Goal: Transaction & Acquisition: Subscribe to service/newsletter

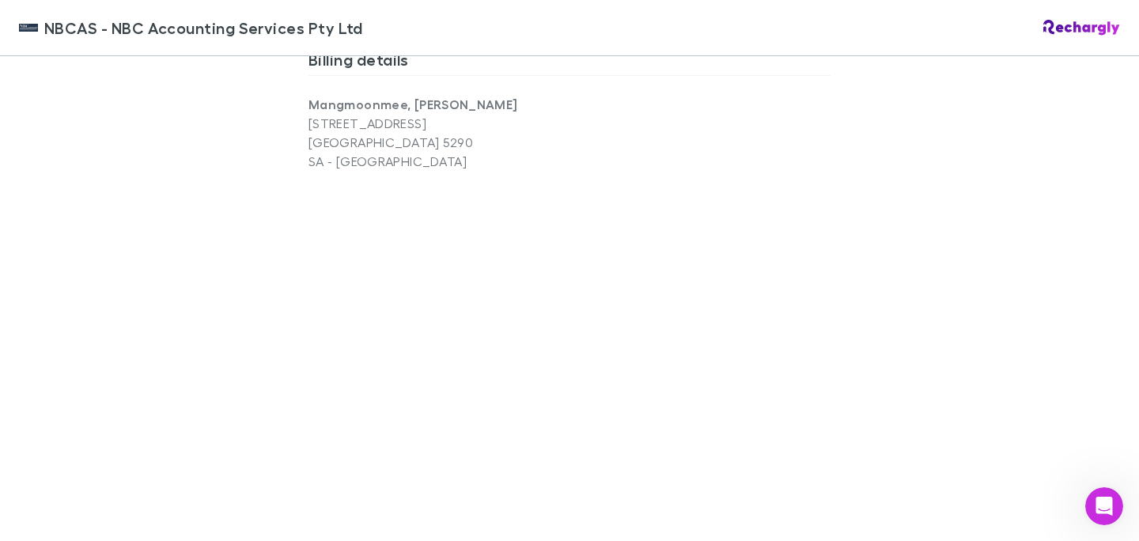
scroll to position [1507, 0]
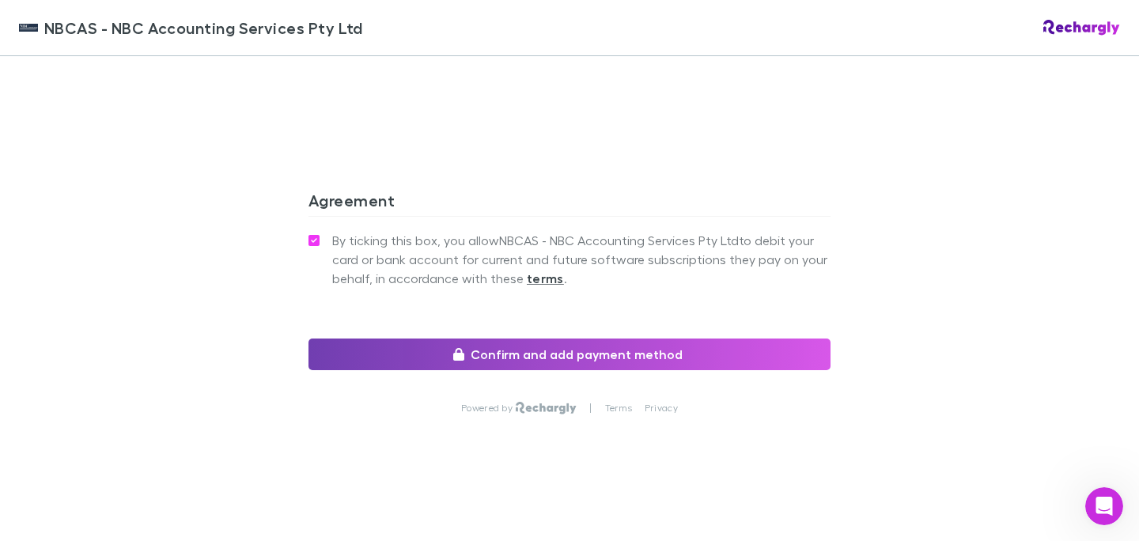
click at [425, 357] on button "Confirm and add payment method" at bounding box center [569, 355] width 522 height 32
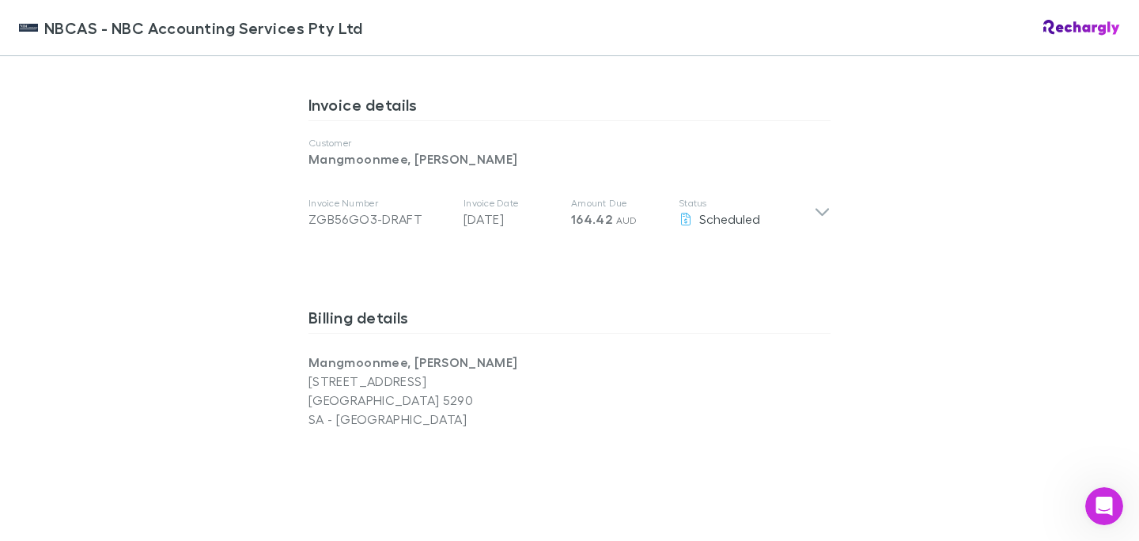
scroll to position [672, 0]
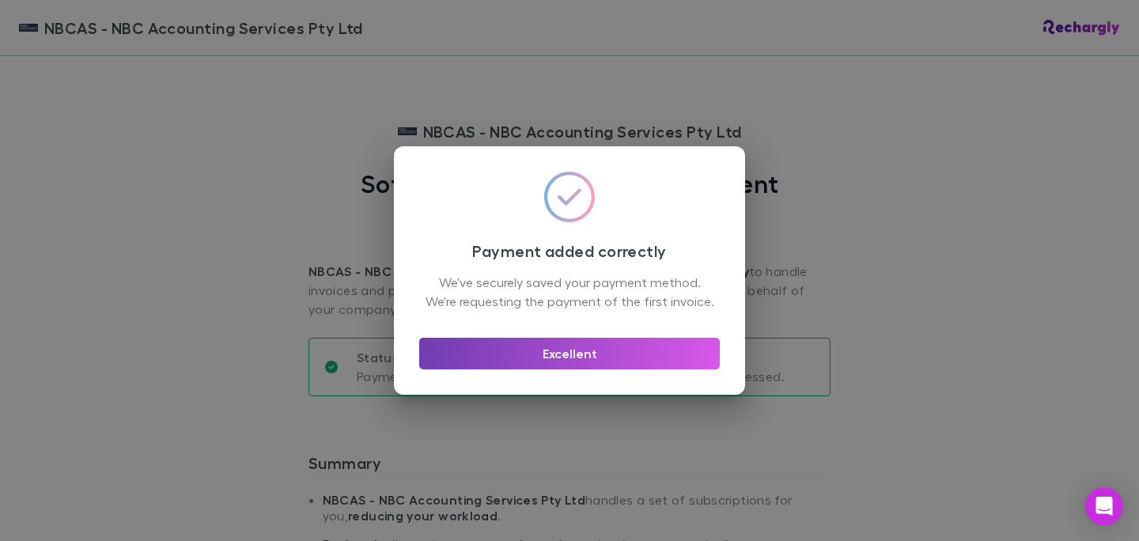
click at [578, 361] on button "Excellent" at bounding box center [569, 354] width 301 height 32
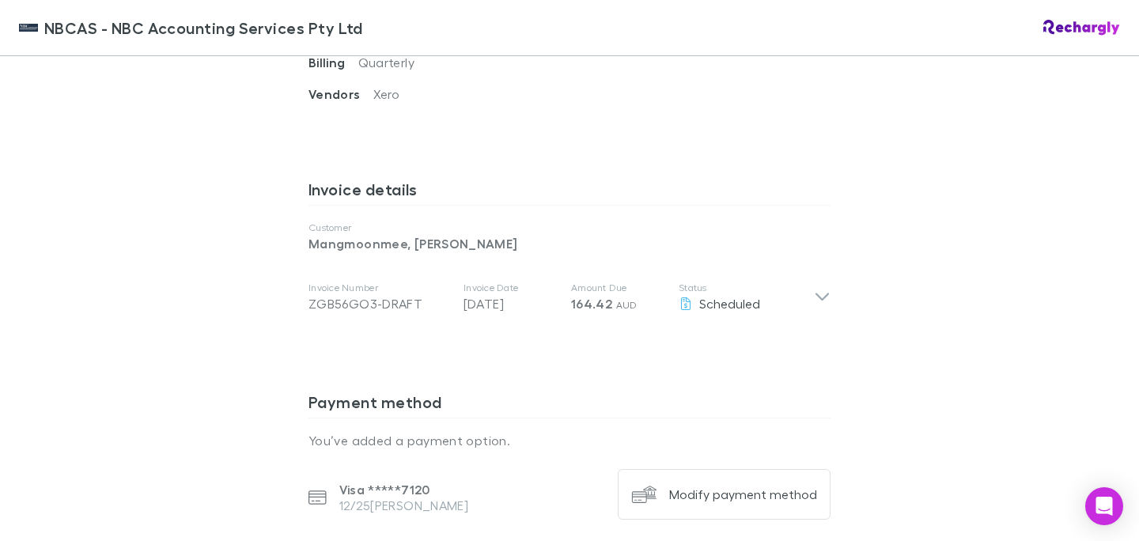
scroll to position [859, 0]
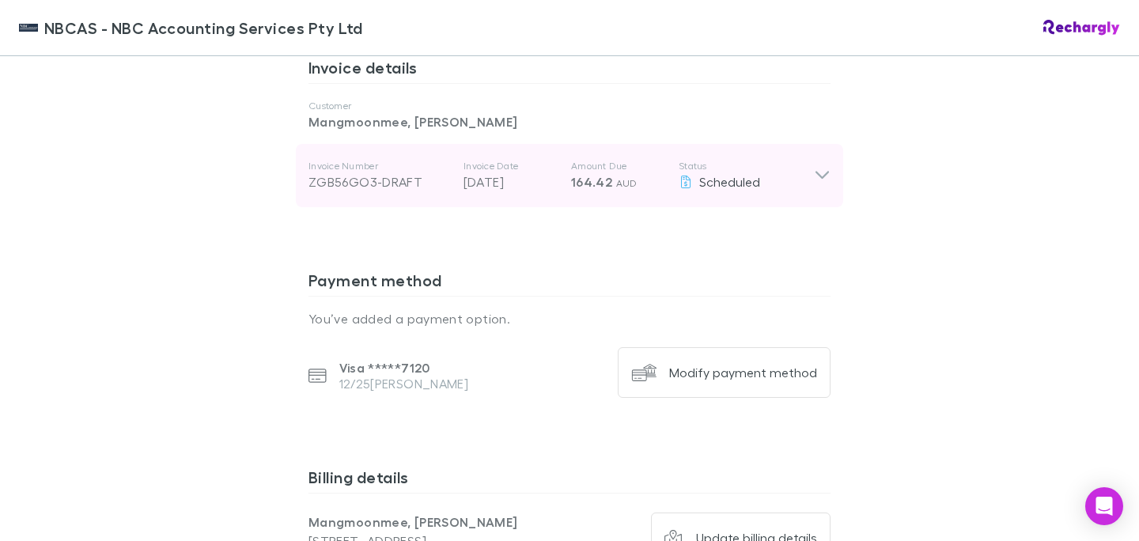
click at [822, 166] on icon at bounding box center [822, 175] width 17 height 19
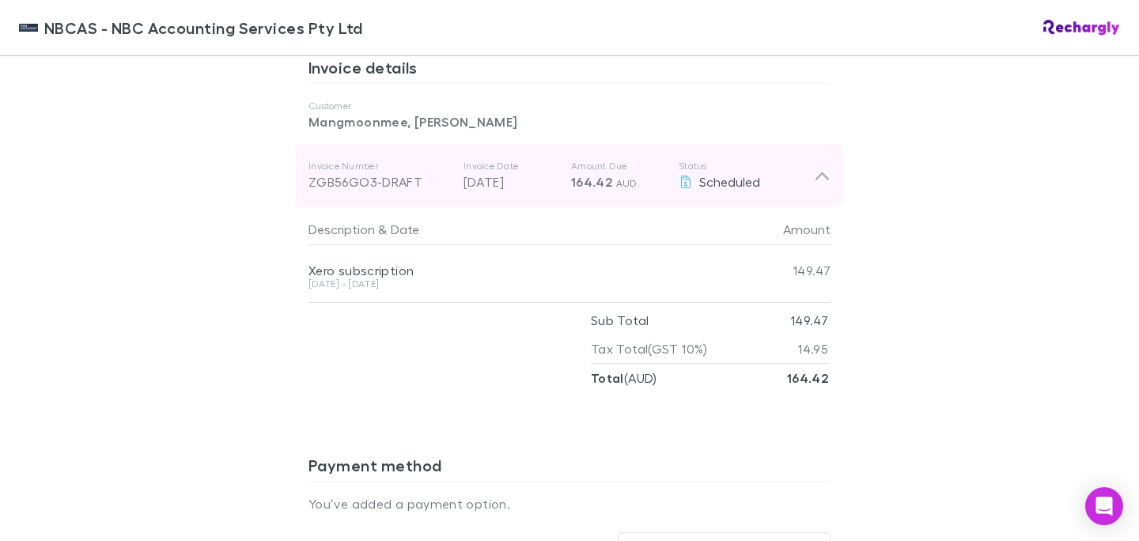
click at [822, 167] on icon at bounding box center [822, 175] width 17 height 19
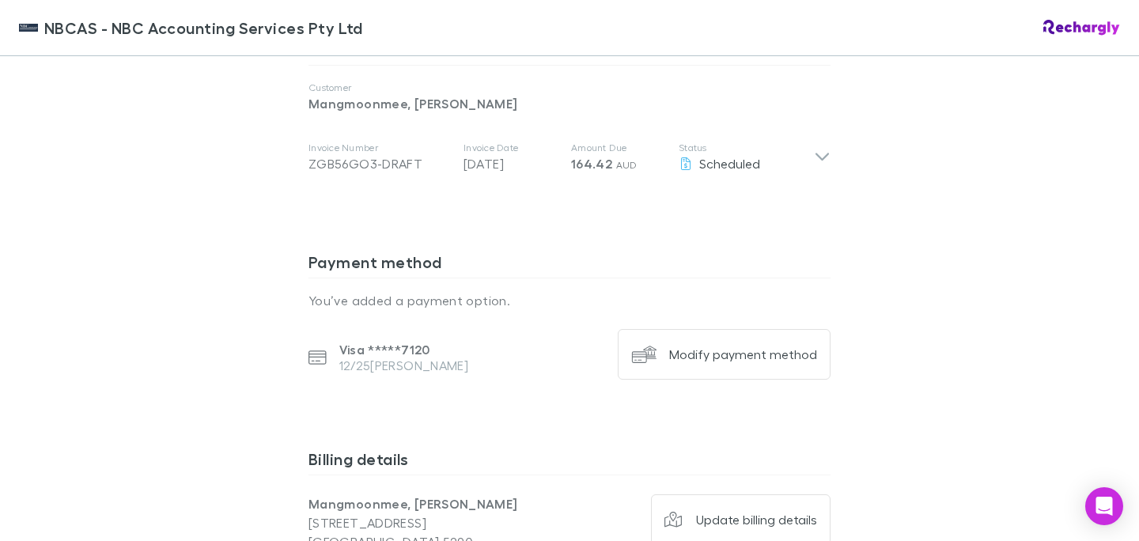
scroll to position [850, 0]
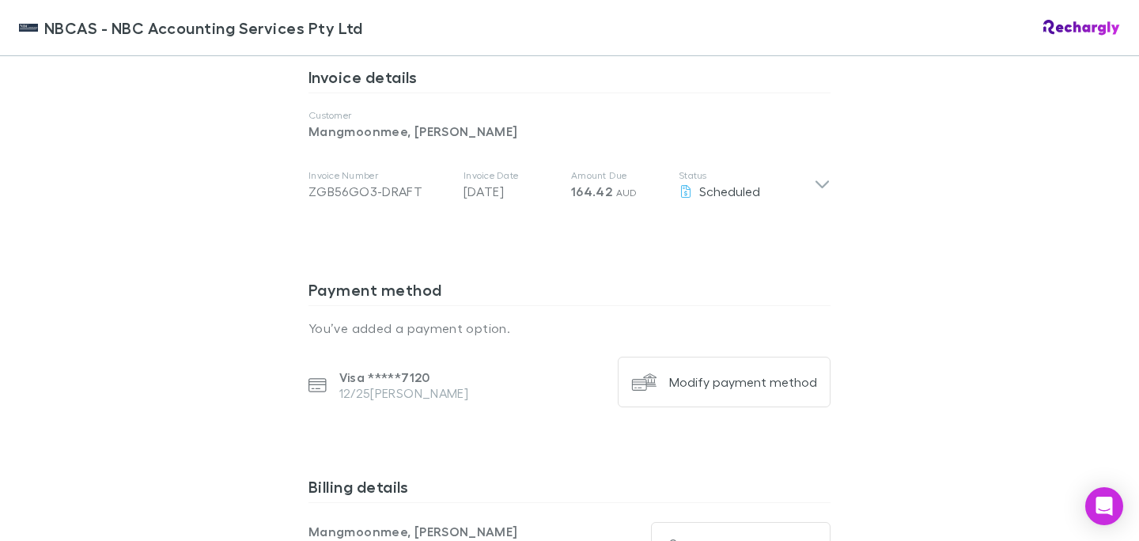
click at [711, 267] on div "Invoice details Customer Mangmoonmee, Khomsan Invoice Number ZGB56GO3-DRAFT Inv…" at bounding box center [569, 161] width 522 height 213
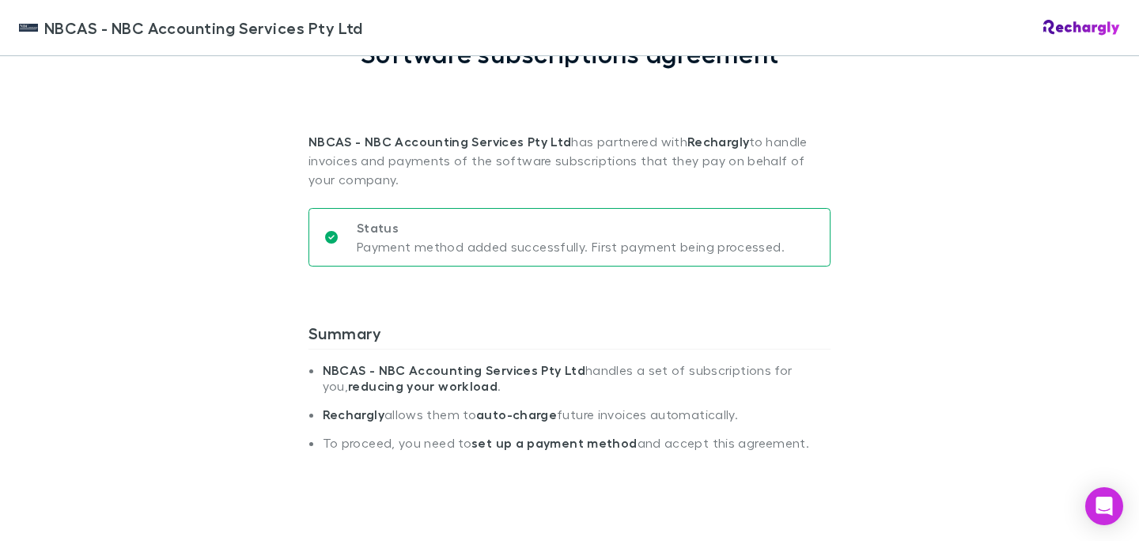
scroll to position [0, 0]
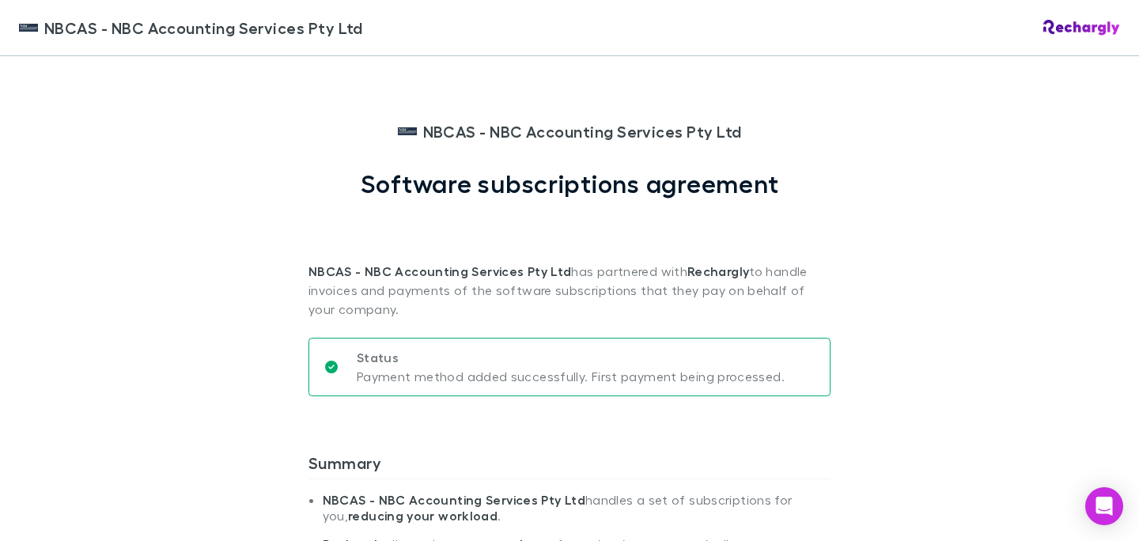
click at [676, 131] on span "NBCAS - NBC Accounting Services Pty Ltd" at bounding box center [582, 131] width 319 height 24
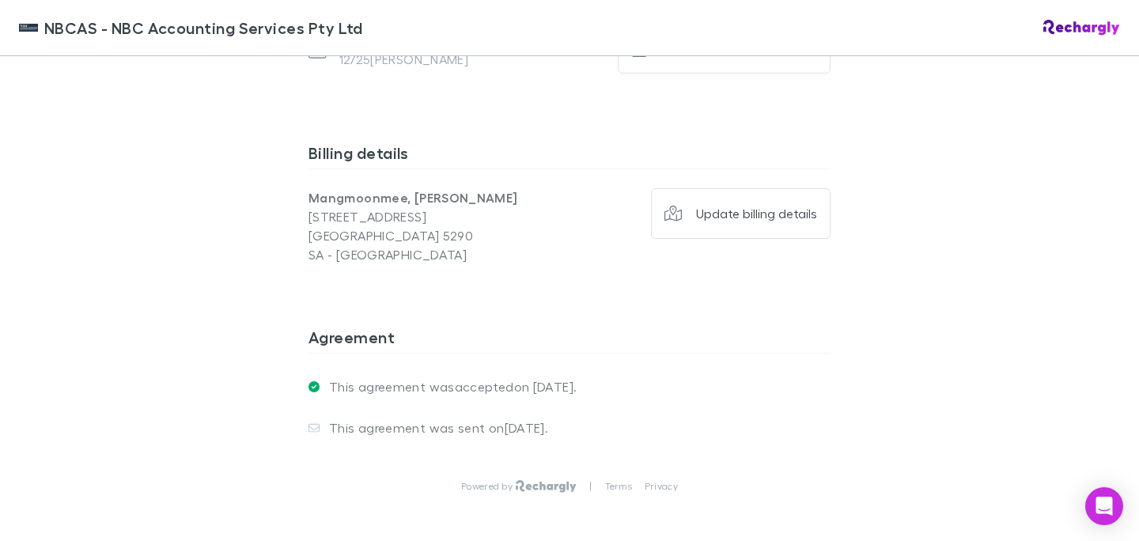
scroll to position [1262, 0]
